Goal: Information Seeking & Learning: Understand process/instructions

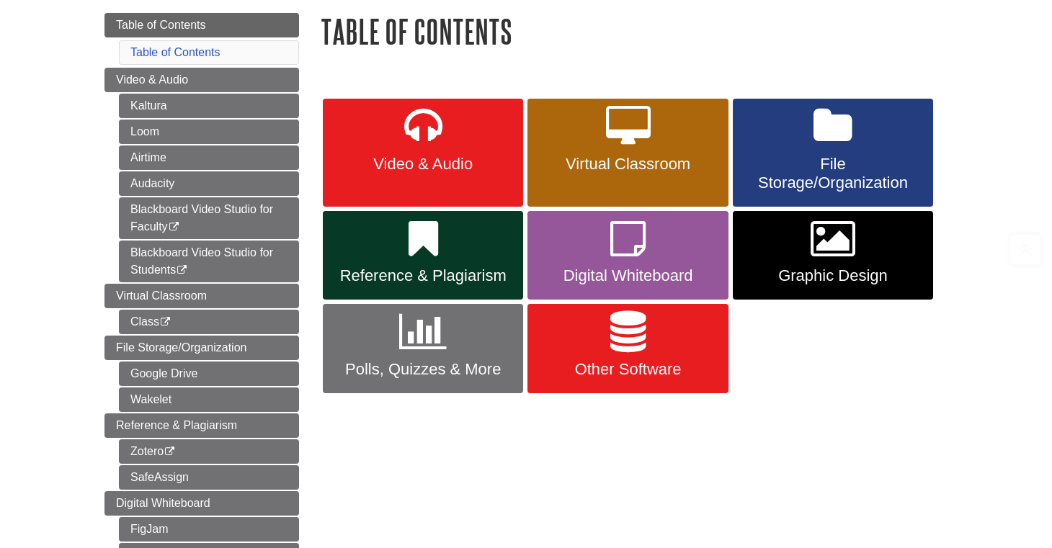
scroll to position [172, 0]
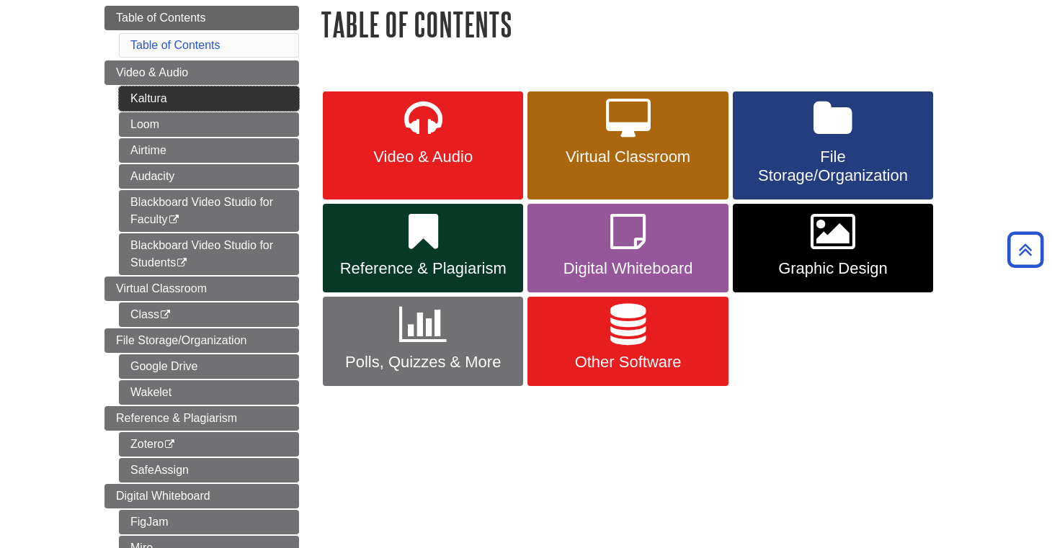
click at [149, 89] on link "Kaltura" at bounding box center [209, 98] width 180 height 25
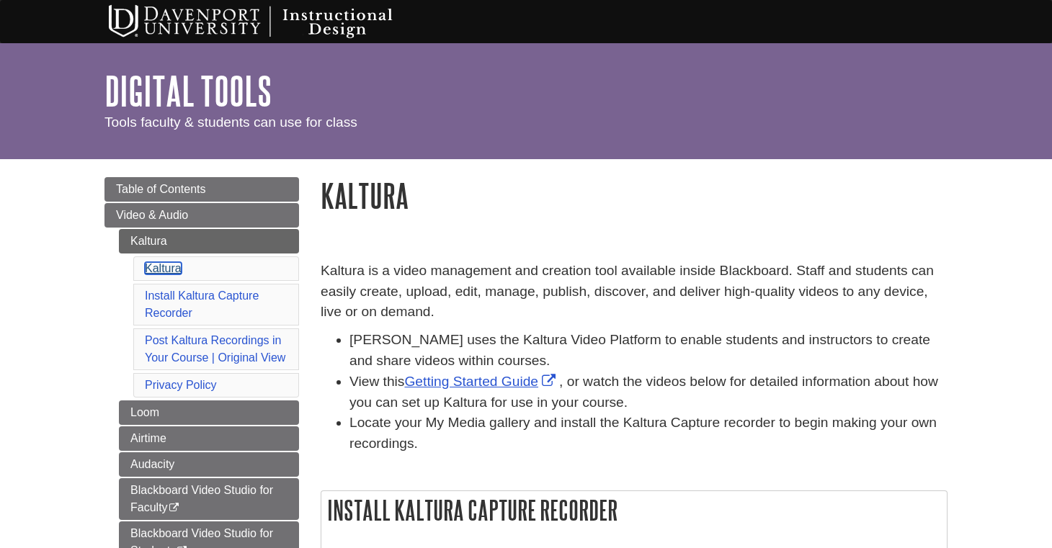
click at [151, 263] on link "Kaltura" at bounding box center [163, 268] width 37 height 12
click at [166, 268] on link "Kaltura" at bounding box center [163, 268] width 37 height 12
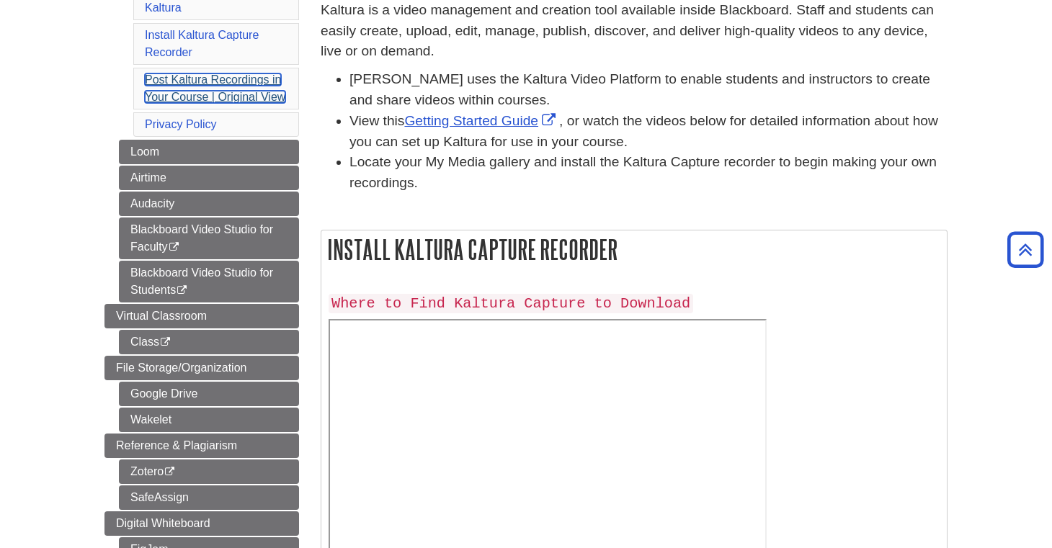
click at [230, 75] on link "Post Kaltura Recordings in Your Course | Original View" at bounding box center [215, 89] width 141 height 30
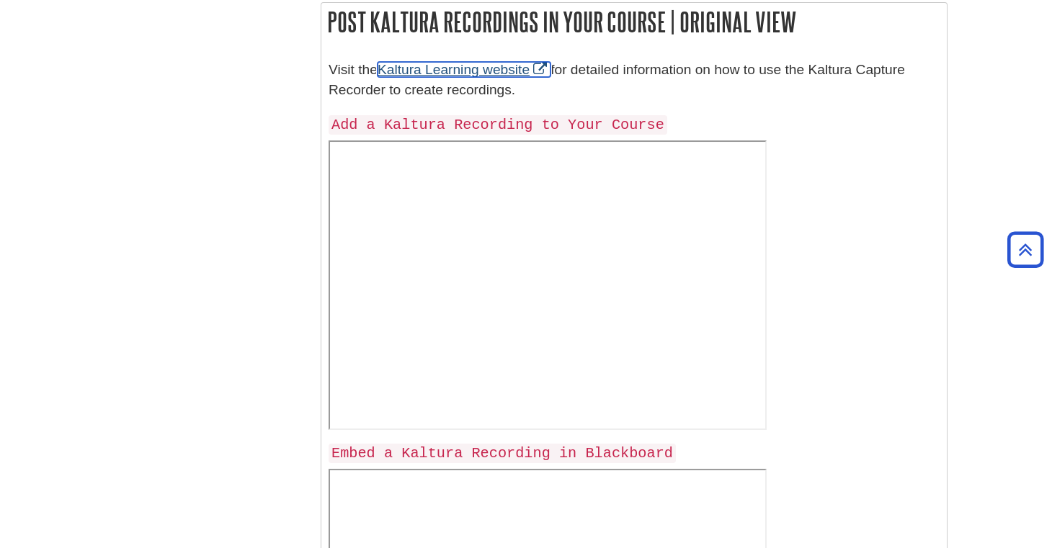
click at [489, 72] on link "Kaltura Learning website" at bounding box center [464, 69] width 173 height 15
